Goal: Register for event/course

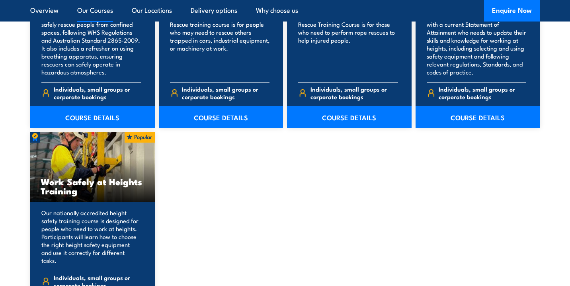
scroll to position [1010, 0]
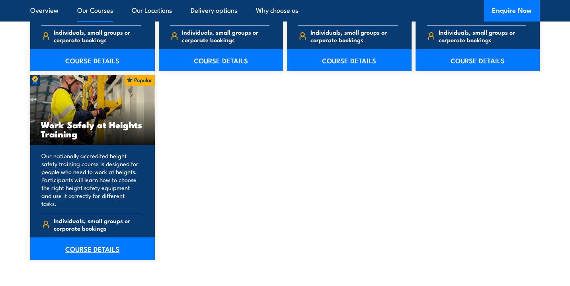
click at [103, 243] on link "COURSE DETAILS" at bounding box center [92, 248] width 125 height 22
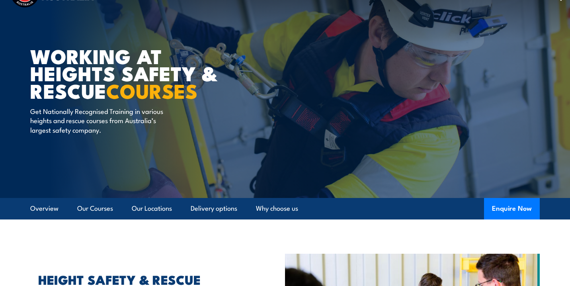
scroll to position [0, 0]
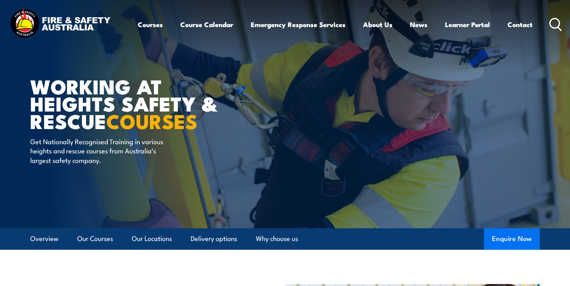
click at [503, 234] on button "Enquire Now" at bounding box center [512, 238] width 56 height 21
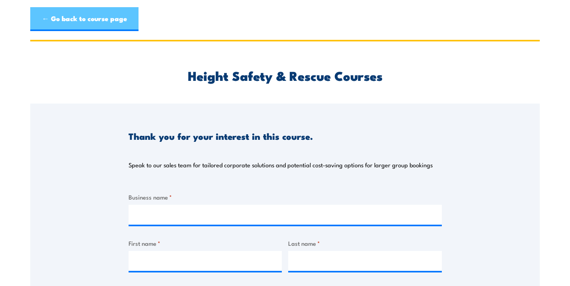
click at [85, 14] on link "← Go back to course page" at bounding box center [84, 19] width 108 height 24
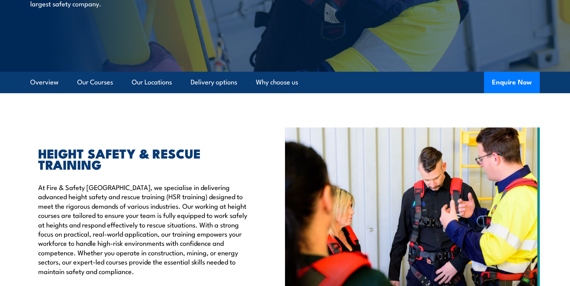
scroll to position [134, 0]
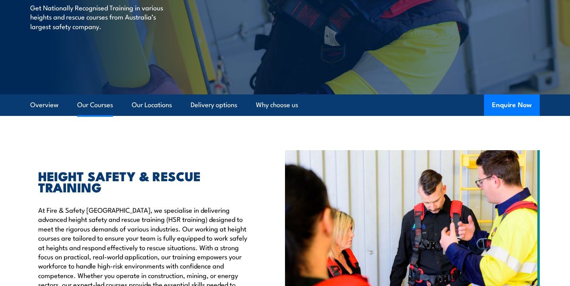
click at [90, 103] on link "Our Courses" at bounding box center [95, 104] width 36 height 21
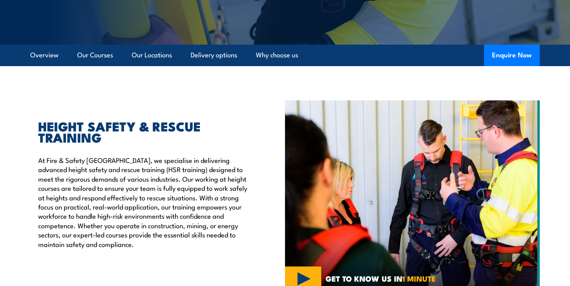
scroll to position [107, 0]
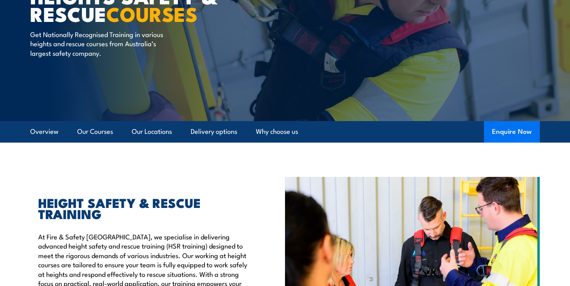
click at [494, 127] on button "Enquire Now" at bounding box center [512, 131] width 56 height 21
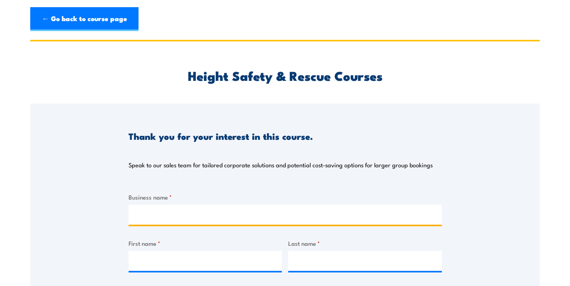
click at [251, 210] on input "Business name *" at bounding box center [285, 215] width 313 height 20
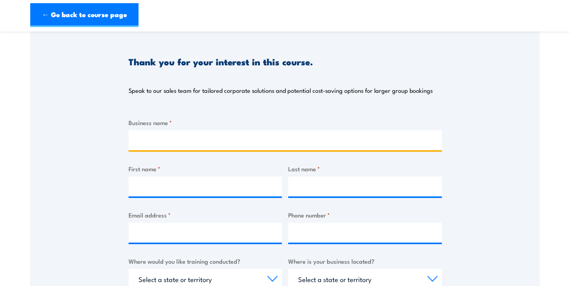
scroll to position [63, 0]
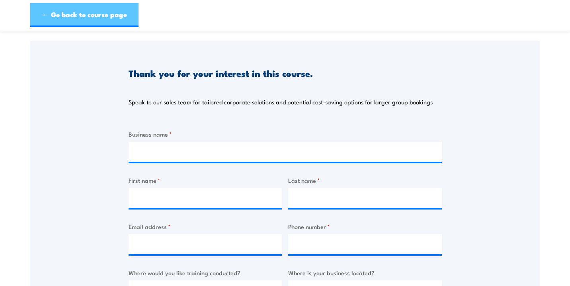
click at [57, 21] on link "← Go back to course page" at bounding box center [84, 15] width 108 height 24
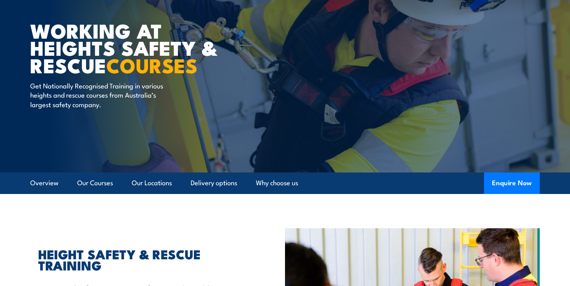
scroll to position [333, 0]
